Goal: Task Accomplishment & Management: Use online tool/utility

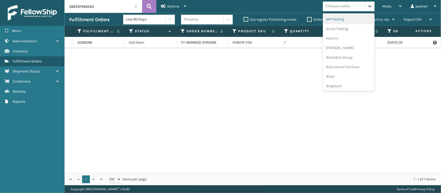
click at [369, 6] on icon at bounding box center [369, 6] width 5 height 5
click at [293, 75] on div "2036098 Exit Scan 111-4899630-3793066 410079-1150 1 392437460520 [DATE] 09:06:0…" at bounding box center [253, 105] width 376 height 136
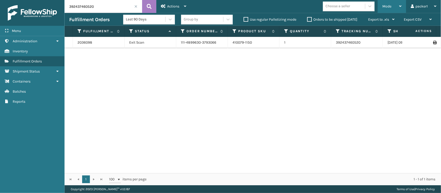
click at [384, 6] on span "Mode" at bounding box center [386, 6] width 9 height 4
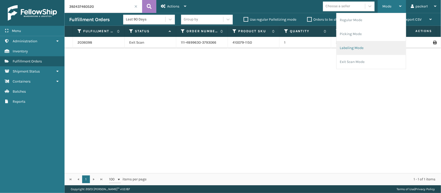
click at [355, 47] on li "Labeling Mode" at bounding box center [370, 48] width 69 height 14
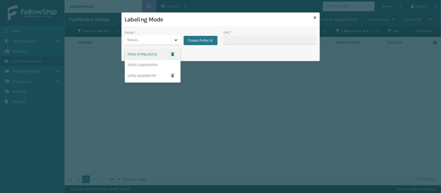
click at [175, 38] on icon at bounding box center [175, 39] width 5 height 5
click at [144, 63] on div "FDXG-CIQV412XE9" at bounding box center [153, 65] width 56 height 10
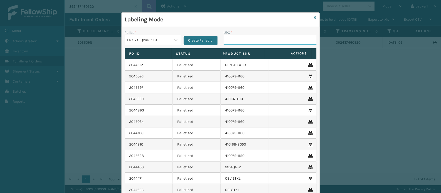
click at [239, 39] on input "UPC *" at bounding box center [270, 39] width 93 height 9
click at [239, 39] on input "gen-hbbrkt" at bounding box center [265, 39] width 83 height 9
type input "GEN-HBBRKT-EK-C-H-B-A"
type input "nefhbbrkt"
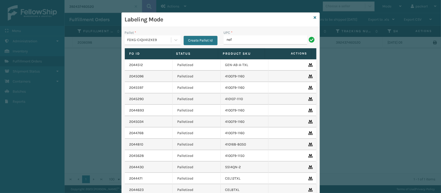
type input "nefhbbrkt"
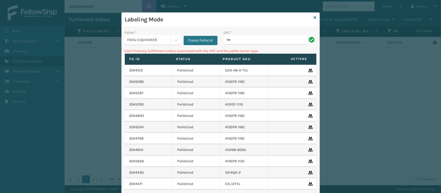
type input "n"
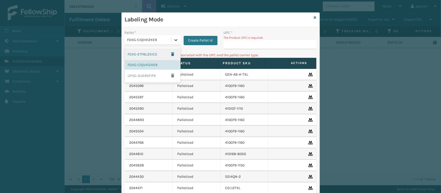
click at [174, 37] on div at bounding box center [175, 39] width 9 height 9
click at [152, 76] on div "UPSG-3JIE95F1PR" at bounding box center [153, 76] width 56 height 12
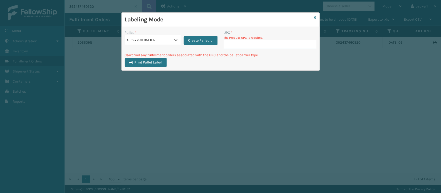
click at [233, 45] on input "UPC *" at bounding box center [270, 44] width 93 height 9
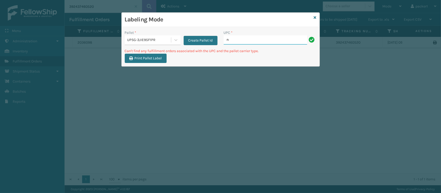
type input "nefhbbrkt"
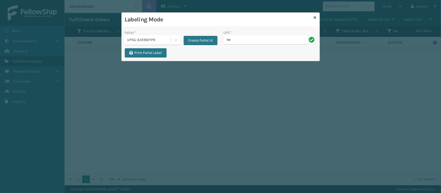
type input "nefhbbrkt"
type input "SSSIDERAILS-NLPSERIESX4"
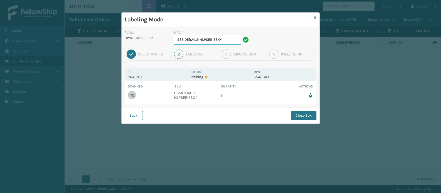
click at [233, 37] on input "SSSIDERAILS-NLPSERIESX4" at bounding box center [207, 39] width 67 height 9
click at [299, 113] on button "Close Box" at bounding box center [303, 115] width 25 height 9
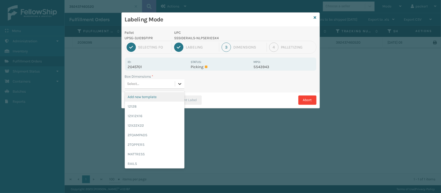
click at [176, 83] on div at bounding box center [179, 83] width 9 height 9
click at [157, 109] on div "12128" at bounding box center [155, 107] width 60 height 10
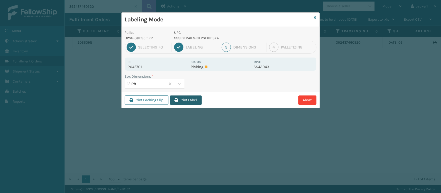
click at [182, 103] on button "Print Label" at bounding box center [186, 100] width 32 height 9
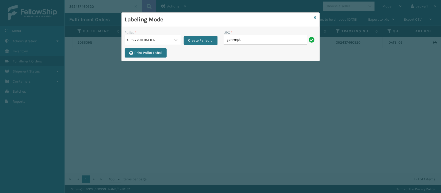
type input "GEN-MPT-K-TC-W"
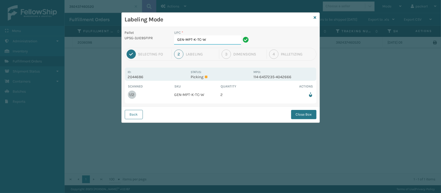
click at [221, 42] on input "GEN-MPT-K-TC-W" at bounding box center [207, 39] width 67 height 9
click at [304, 115] on button "Close Box" at bounding box center [303, 114] width 25 height 9
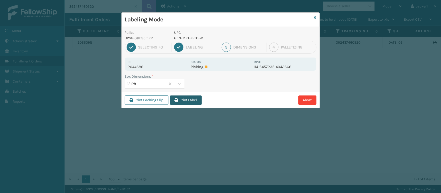
click at [190, 101] on button "Print Label" at bounding box center [186, 100] width 32 height 9
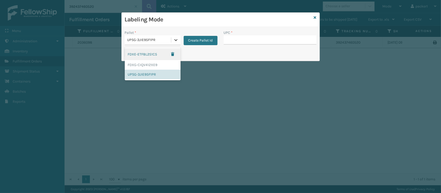
click at [176, 42] on icon at bounding box center [175, 39] width 5 height 5
click at [150, 64] on div "FDXG-CIQV412XE9" at bounding box center [153, 65] width 56 height 10
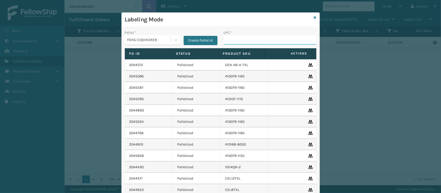
click at [226, 42] on input "UPC *" at bounding box center [270, 39] width 93 height 9
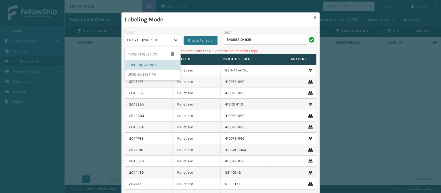
click at [175, 42] on icon at bounding box center [175, 39] width 5 height 5
click at [143, 73] on div "UPSG-3JIE95F1PR" at bounding box center [153, 75] width 56 height 10
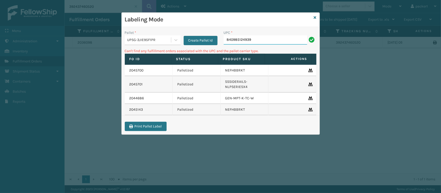
click at [249, 42] on input "840985124939" at bounding box center [265, 39] width 83 height 9
